Goal: Information Seeking & Learning: Learn about a topic

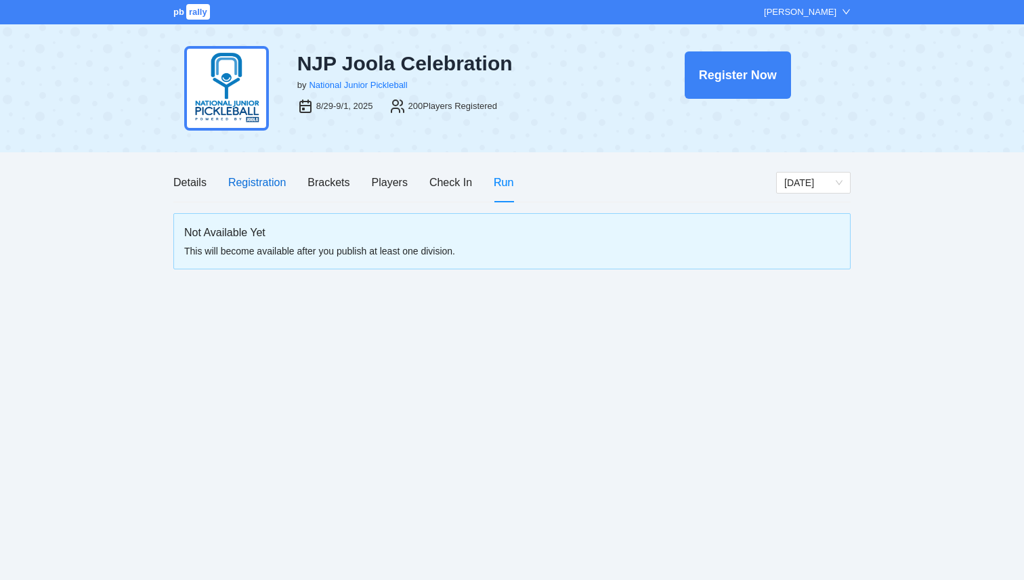
click at [259, 186] on div "Registration" at bounding box center [257, 182] width 58 height 17
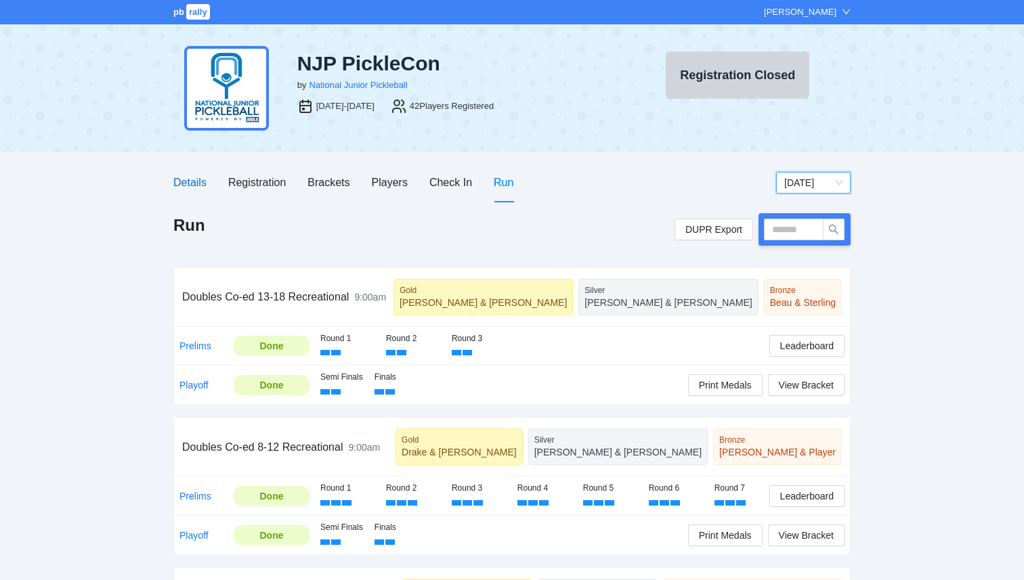
click at [198, 181] on div "Details" at bounding box center [189, 182] width 33 height 17
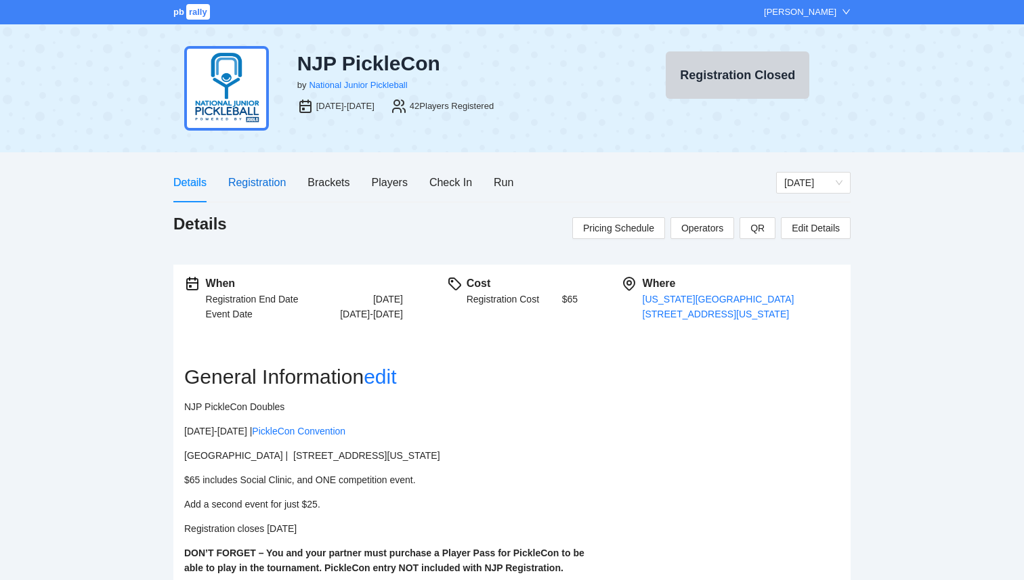
click at [268, 184] on div "Registration" at bounding box center [257, 182] width 58 height 17
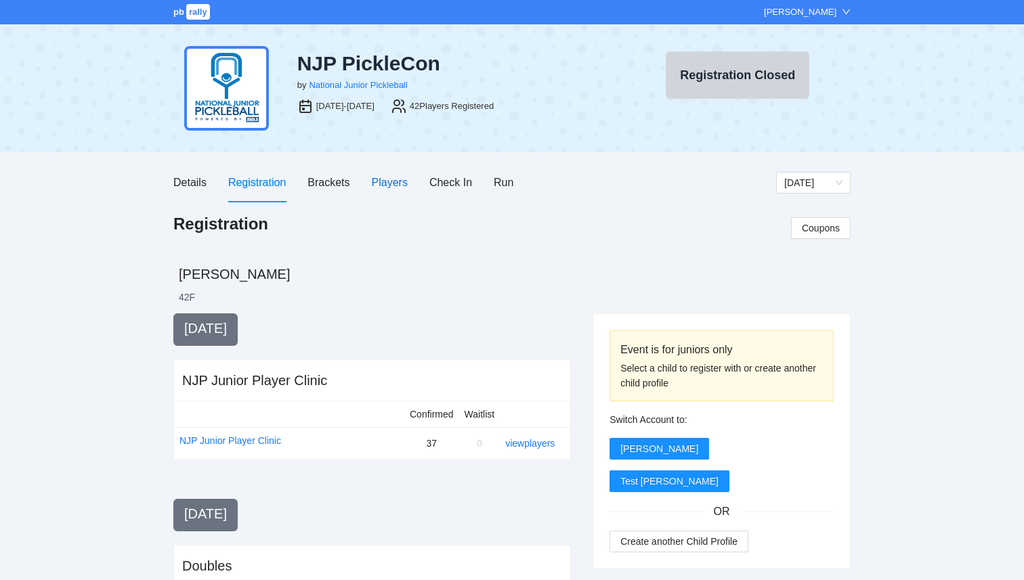
click at [393, 186] on div "Players" at bounding box center [390, 182] width 36 height 17
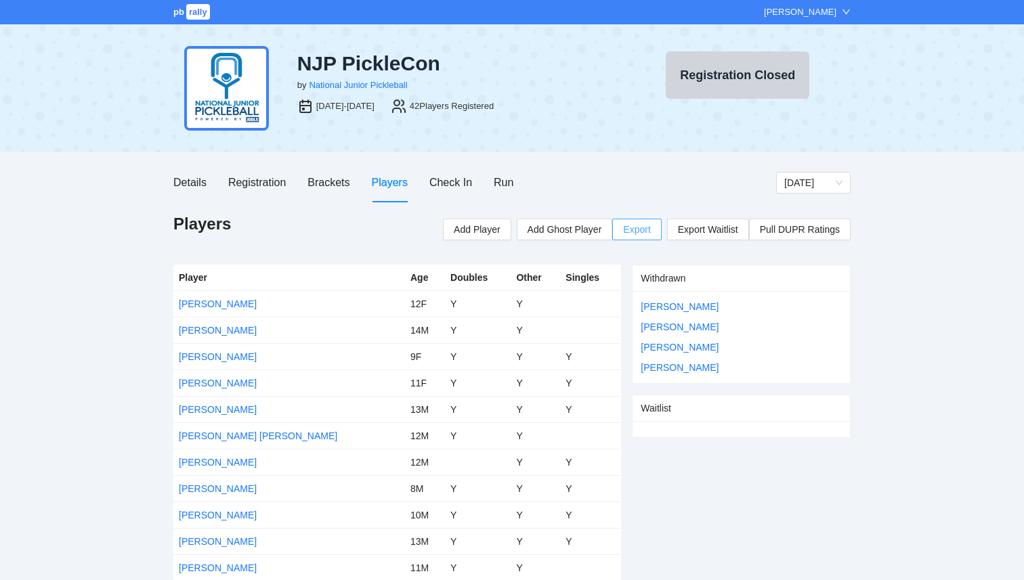
click at [632, 229] on span "Export" at bounding box center [636, 229] width 27 height 20
click at [177, 7] on span "pb" at bounding box center [178, 12] width 11 height 10
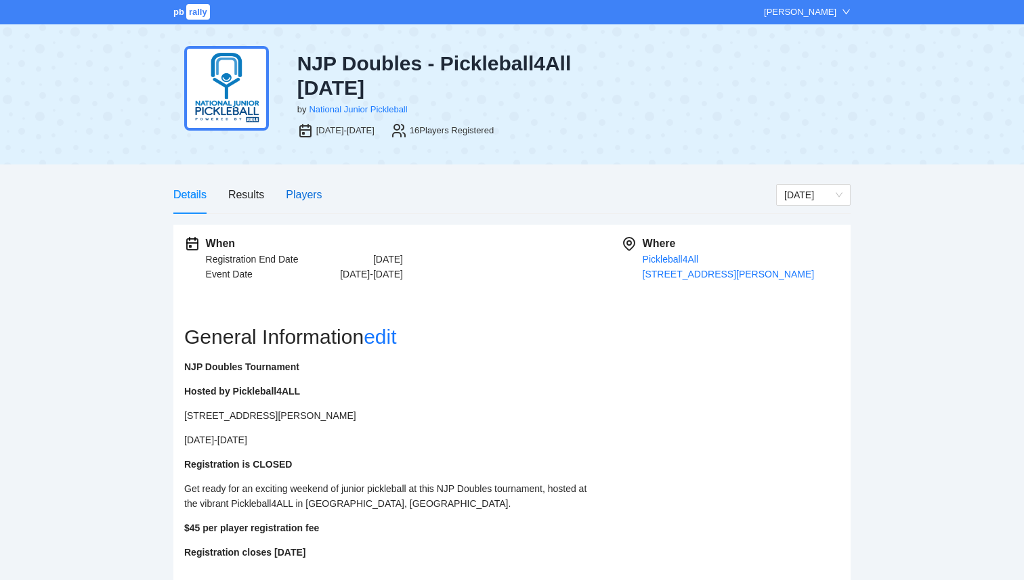
click at [288, 198] on div "Players" at bounding box center [304, 194] width 36 height 17
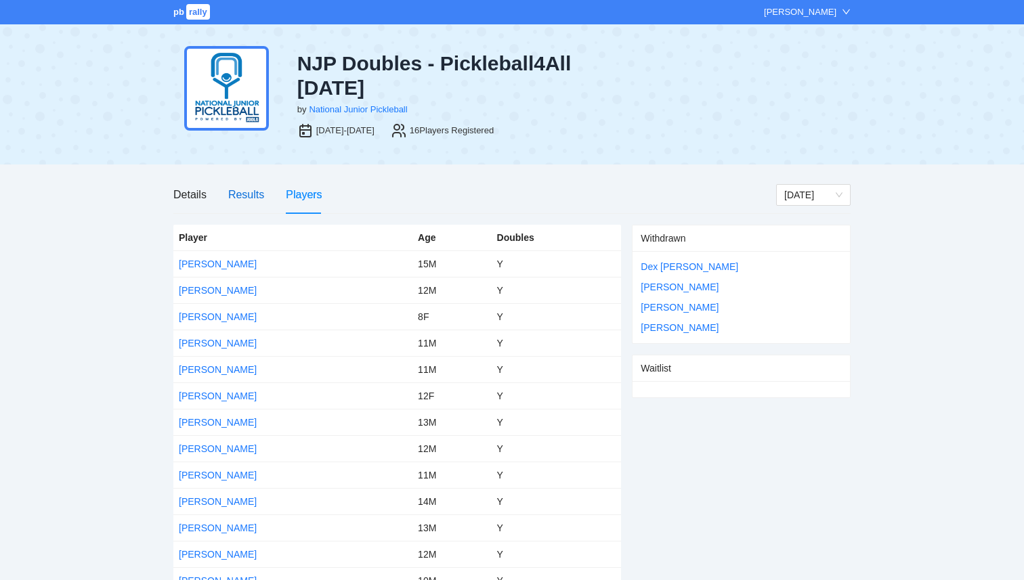
click at [250, 190] on div "Results" at bounding box center [246, 194] width 36 height 17
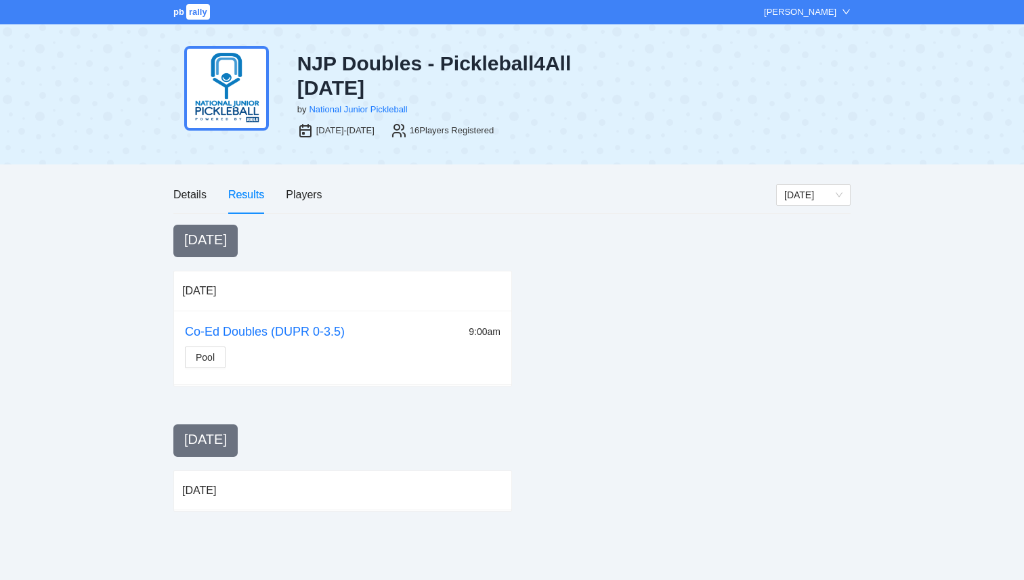
click at [171, 192] on div "pb rally Courtney Loughridge NJP Doubles - Pickleball4All July 2025 by National…" at bounding box center [512, 290] width 1024 height 580
click at [177, 192] on div "Details" at bounding box center [189, 194] width 33 height 17
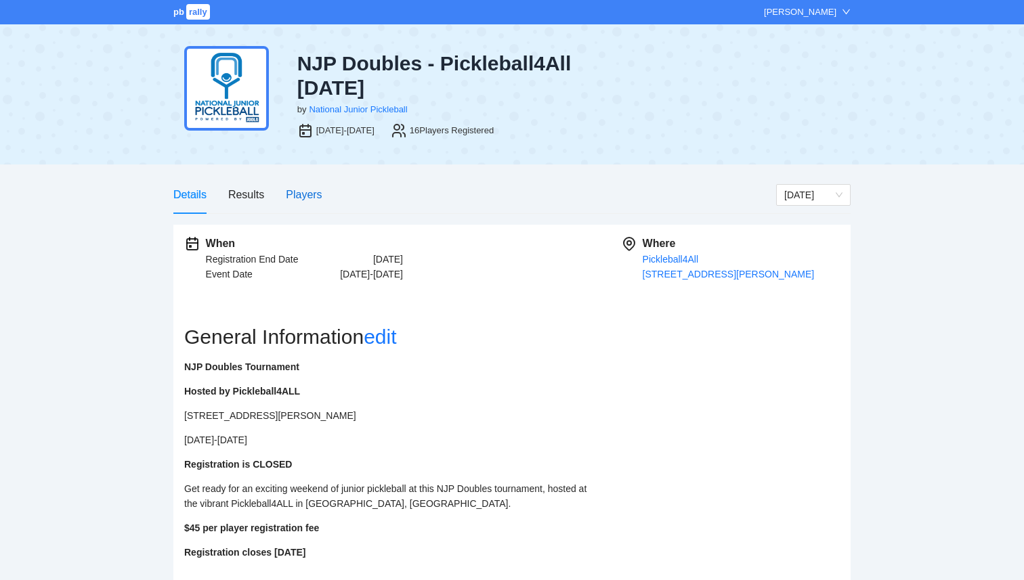
click at [305, 190] on div "Players" at bounding box center [304, 194] width 36 height 17
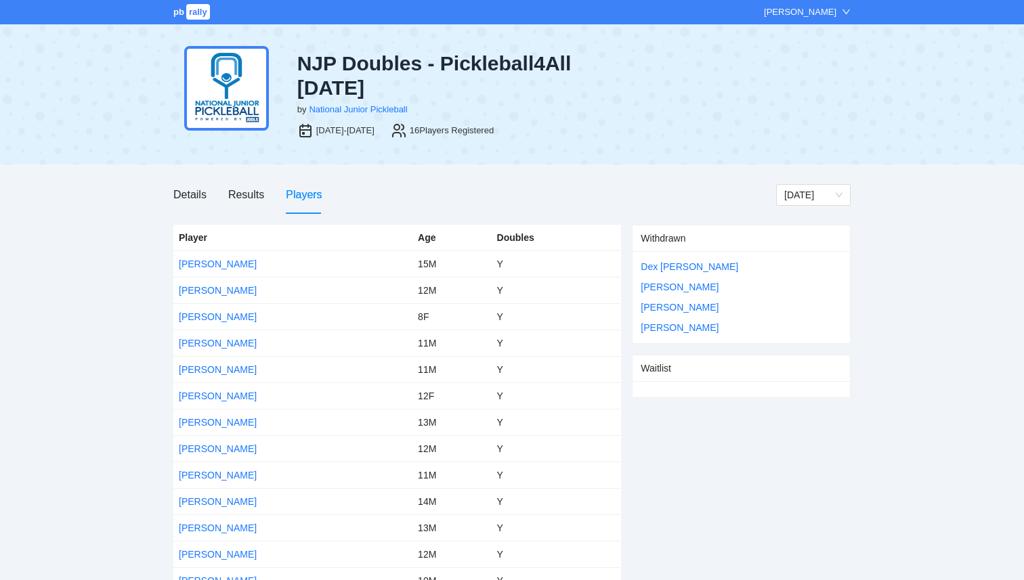
click at [264, 195] on div "Details Results Players" at bounding box center [247, 194] width 149 height 39
click at [246, 196] on div "Results" at bounding box center [246, 194] width 36 height 17
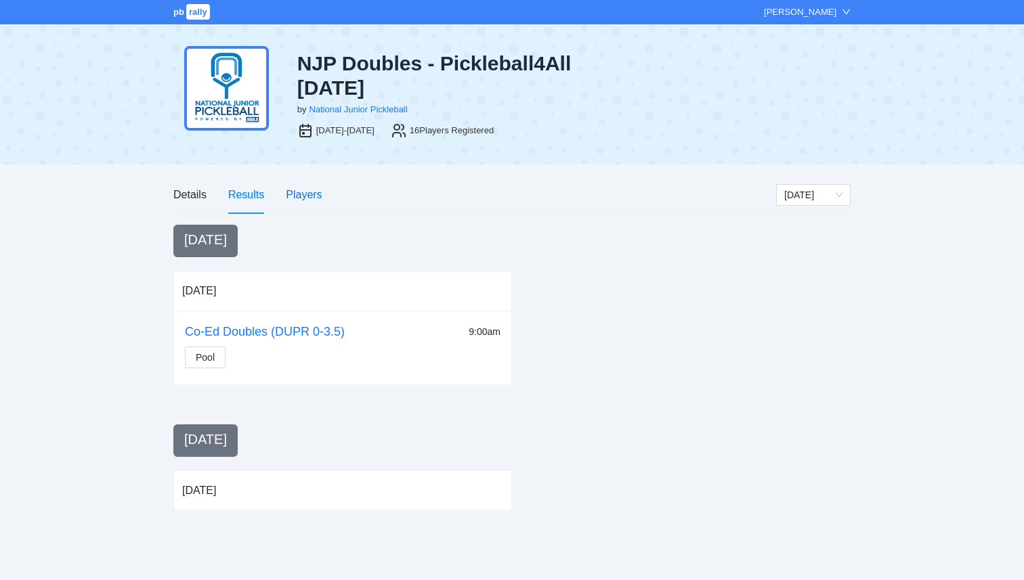
click at [312, 195] on div "Players" at bounding box center [304, 194] width 36 height 17
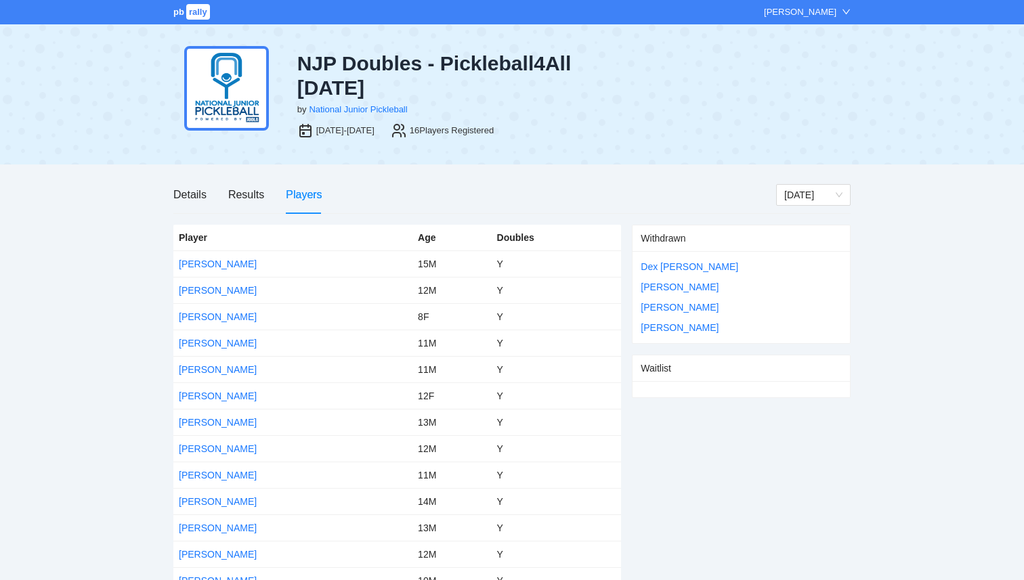
click at [506, 191] on div "Details Results Players" at bounding box center [474, 194] width 603 height 39
click at [192, 16] on span "rally" at bounding box center [198, 12] width 24 height 16
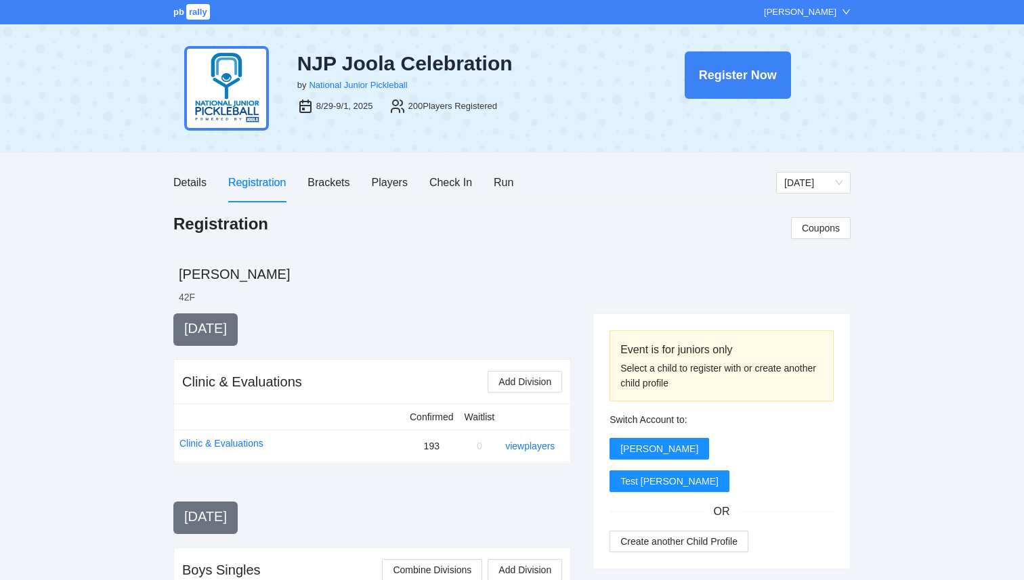
click at [189, 13] on span "rally" at bounding box center [198, 12] width 24 height 16
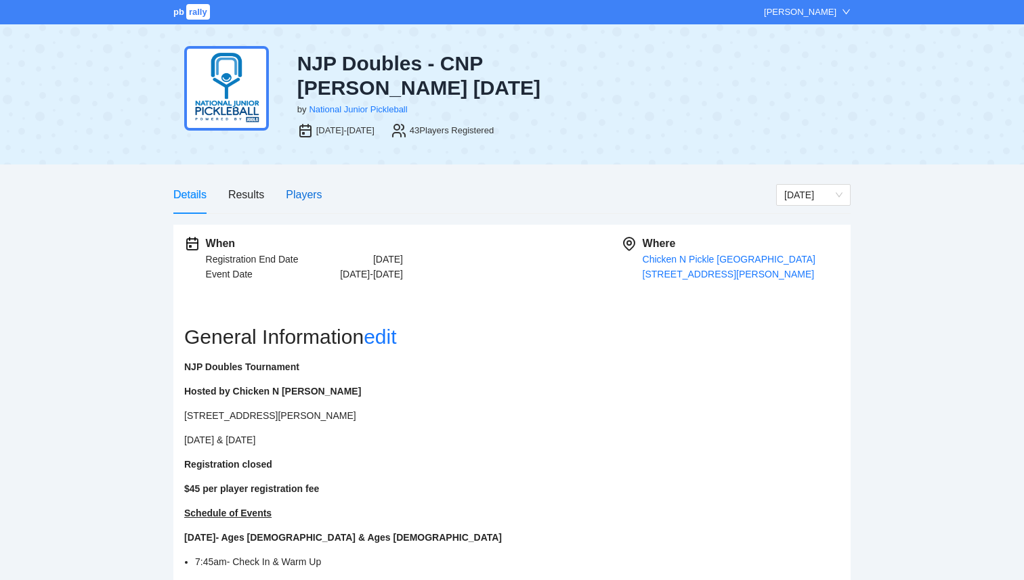
click at [296, 198] on div "Players" at bounding box center [304, 194] width 36 height 17
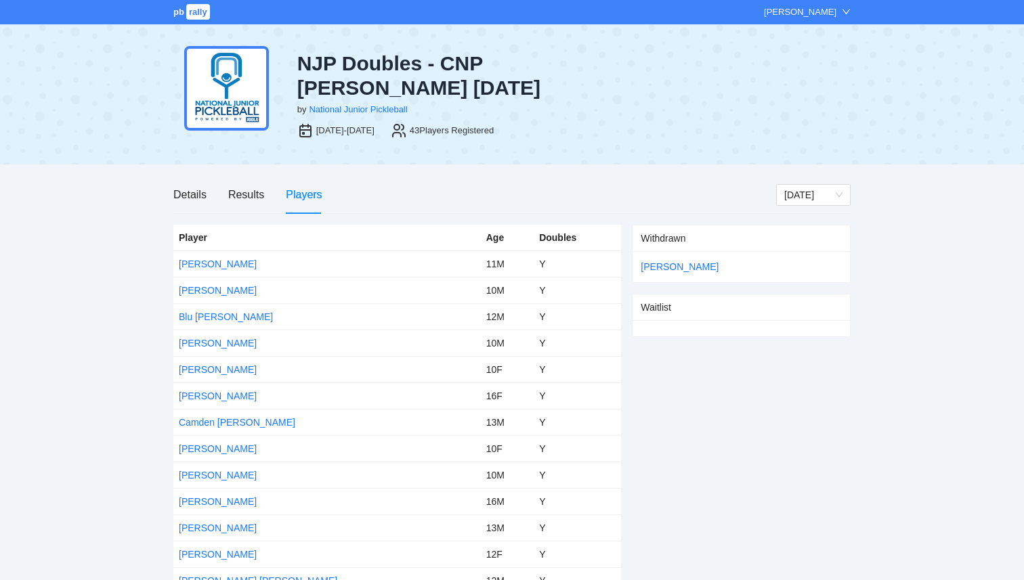
click at [202, 12] on span "rally" at bounding box center [198, 12] width 24 height 16
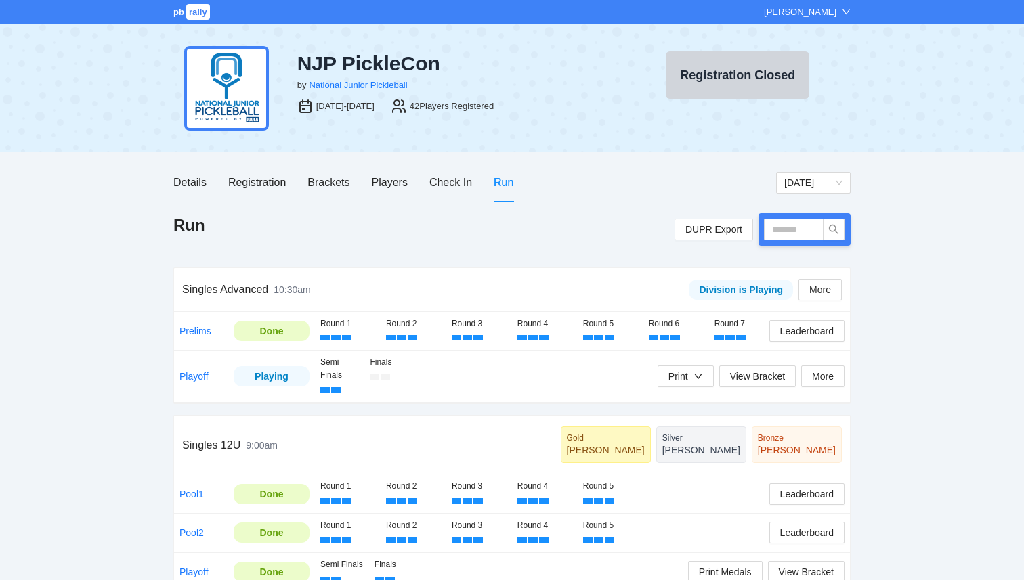
click at [370, 188] on div "Details Registration Brackets Players Check In Run" at bounding box center [343, 182] width 340 height 39
click at [381, 184] on div "Players" at bounding box center [390, 182] width 36 height 17
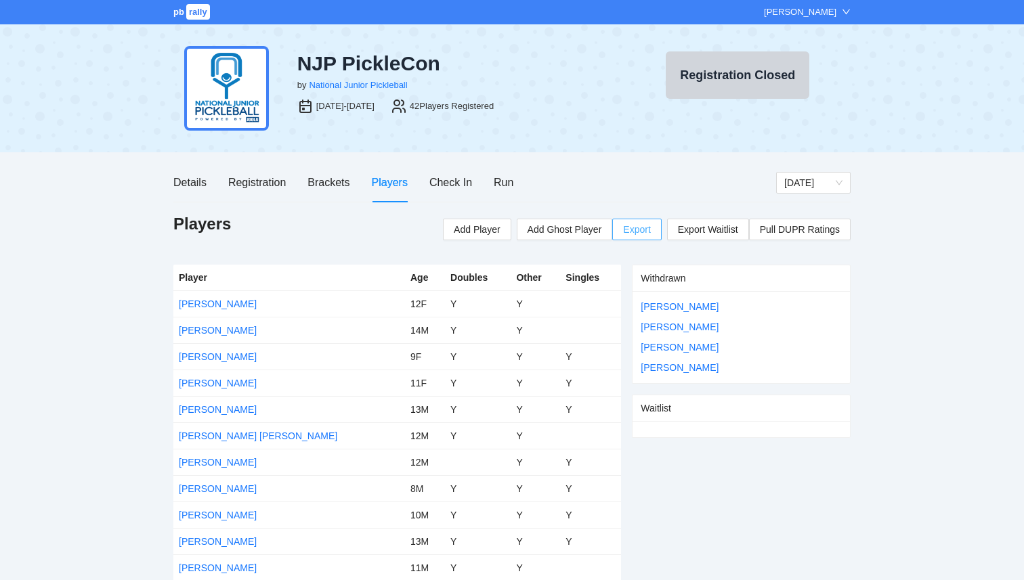
click at [641, 230] on span "Export" at bounding box center [636, 229] width 27 height 20
click at [194, 14] on span "rally" at bounding box center [198, 12] width 24 height 16
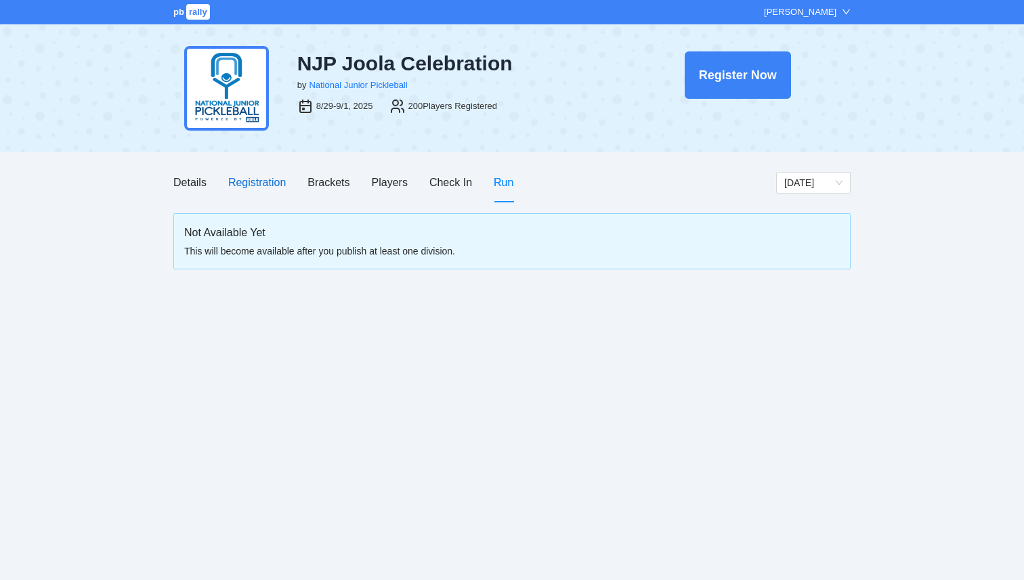
click at [263, 176] on div "Registration" at bounding box center [257, 182] width 58 height 17
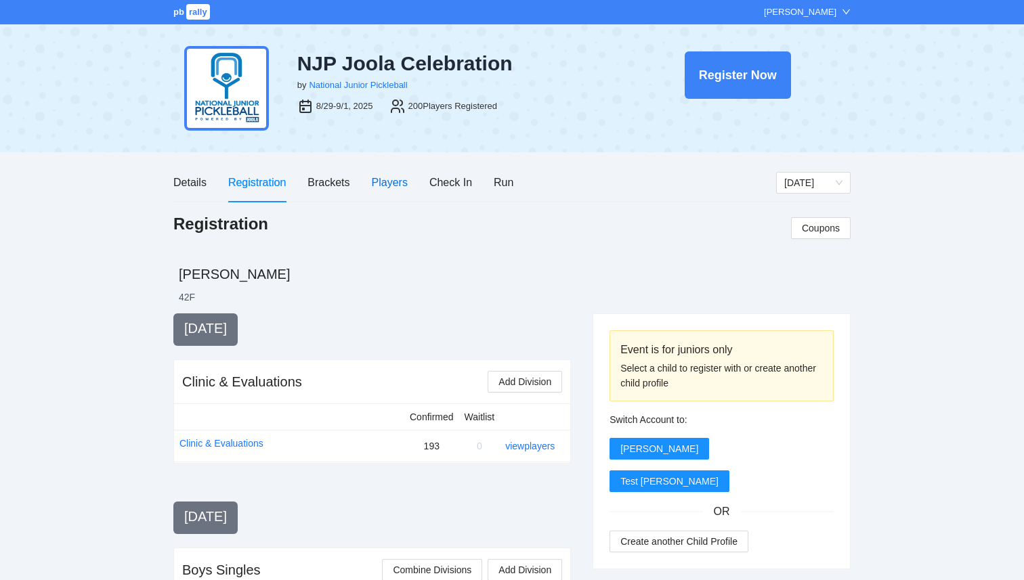
click at [379, 181] on div "Players" at bounding box center [390, 182] width 36 height 17
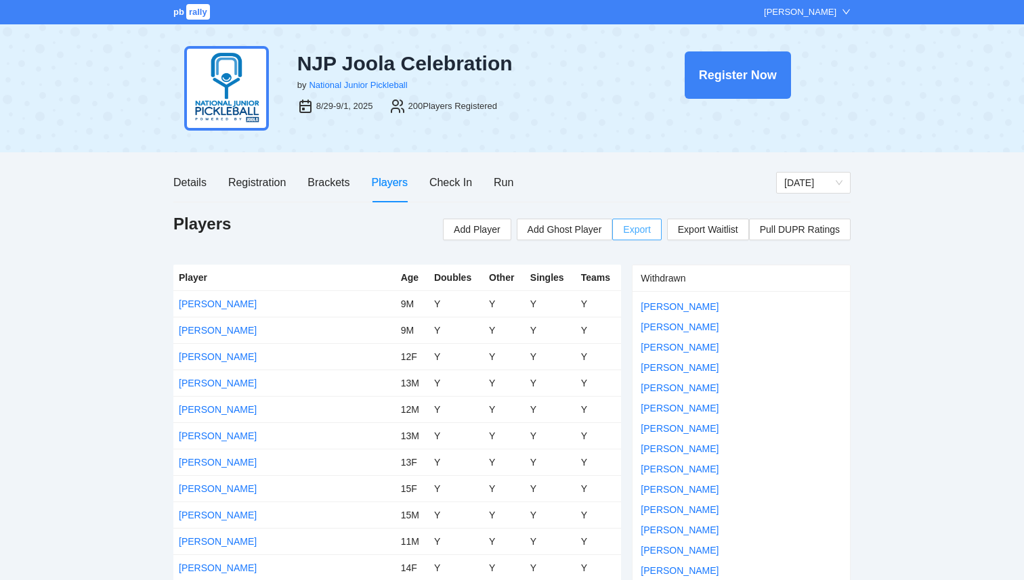
click at [630, 235] on span "Export" at bounding box center [636, 229] width 27 height 20
click at [553, 173] on div "Details Registration Brackets Players Check In Run" at bounding box center [474, 182] width 603 height 39
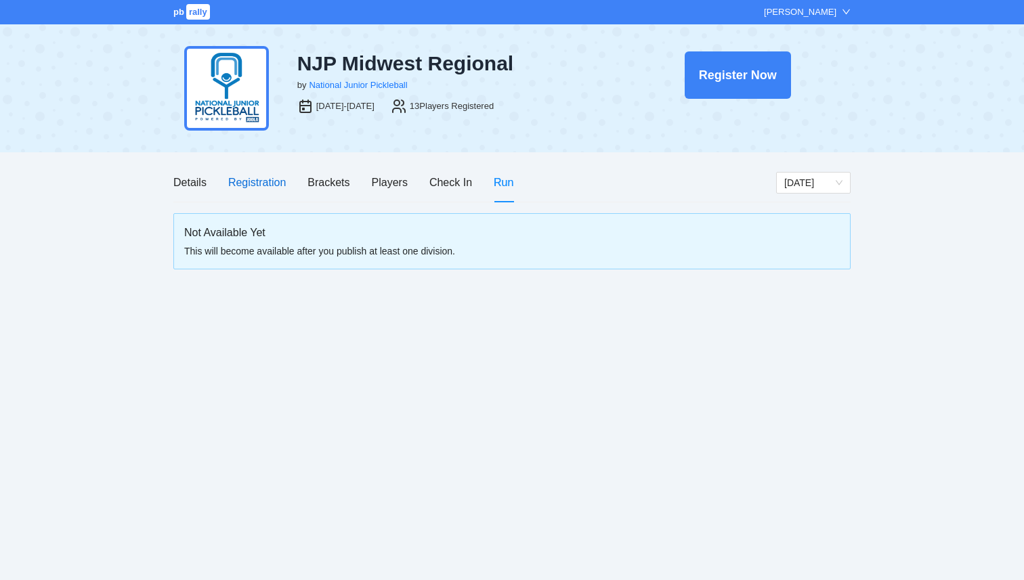
click at [238, 183] on div "Registration" at bounding box center [257, 182] width 58 height 17
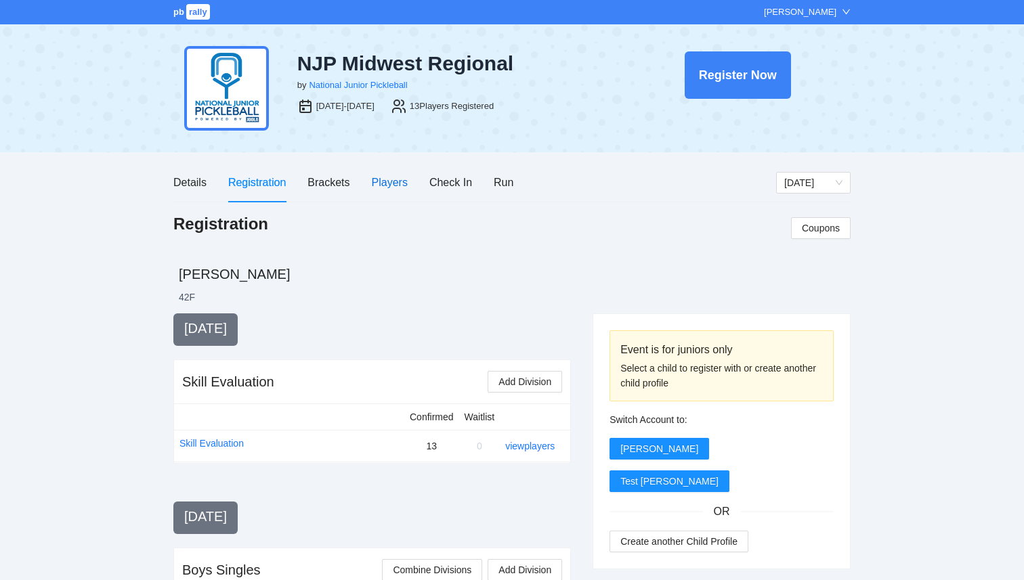
click at [380, 181] on div "Players" at bounding box center [390, 182] width 36 height 17
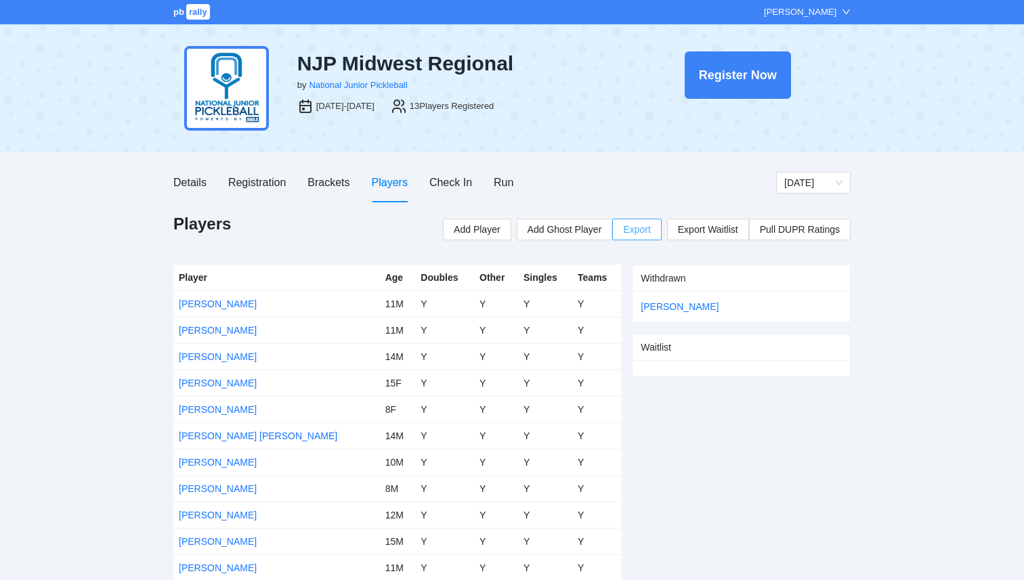
click at [635, 233] on span "Export" at bounding box center [636, 229] width 27 height 20
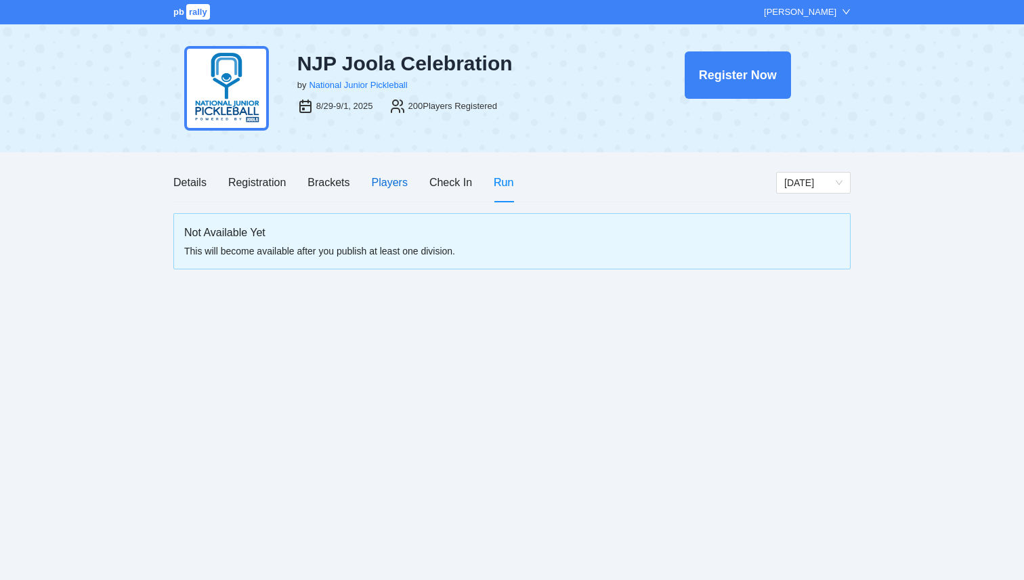
click at [380, 186] on div "Players" at bounding box center [390, 182] width 36 height 17
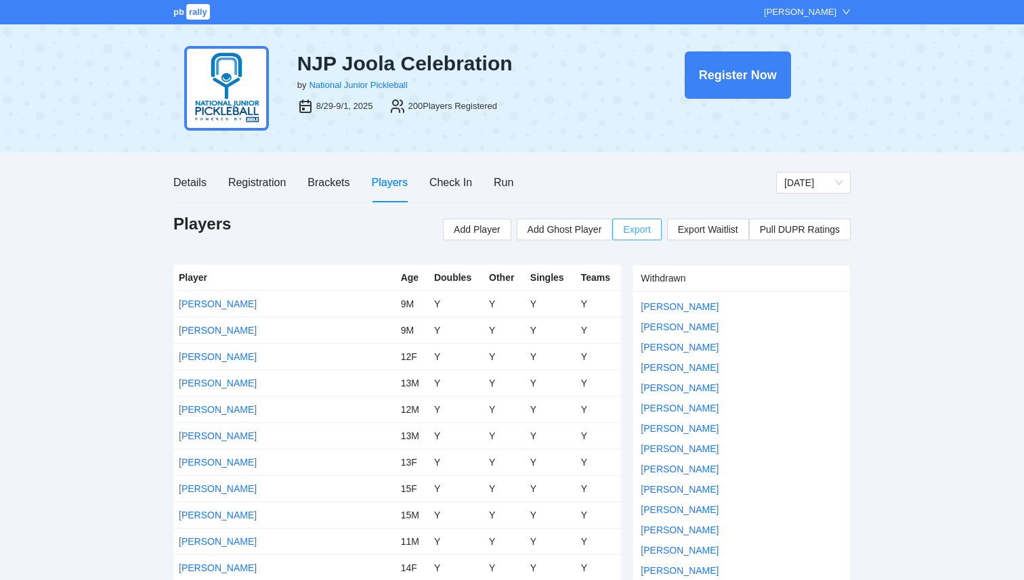
click at [638, 230] on span "Export" at bounding box center [636, 229] width 27 height 20
